Goal: Transaction & Acquisition: Purchase product/service

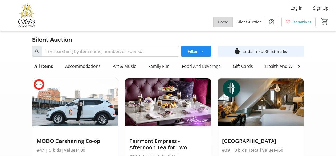
click at [223, 21] on span "Home" at bounding box center [223, 22] width 10 height 6
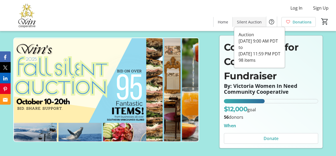
click at [248, 21] on span "Silent Auction" at bounding box center [249, 22] width 25 height 6
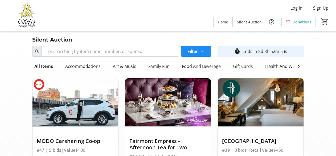
click at [242, 67] on div "Gift Cards" at bounding box center [243, 66] width 24 height 11
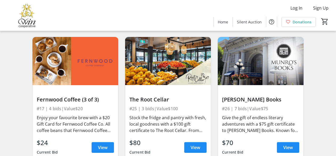
scroll to position [593, 0]
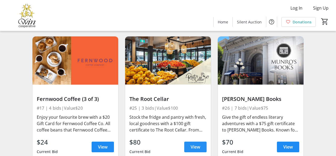
click at [197, 145] on span "View" at bounding box center [196, 147] width 10 height 6
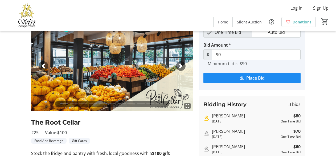
scroll to position [14, 0]
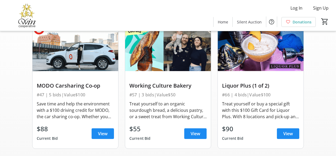
scroll to position [56, 0]
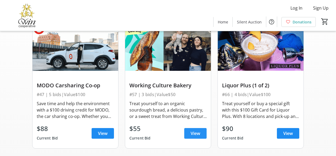
click at [199, 137] on span "View" at bounding box center [196, 133] width 10 height 6
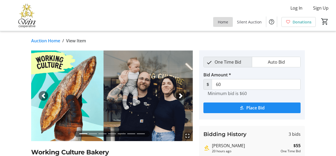
click at [225, 21] on span "Home" at bounding box center [223, 22] width 10 height 6
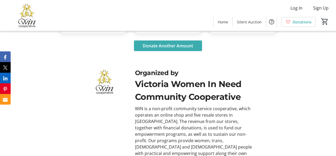
scroll to position [276, 0]
